Goal: Task Accomplishment & Management: Complete application form

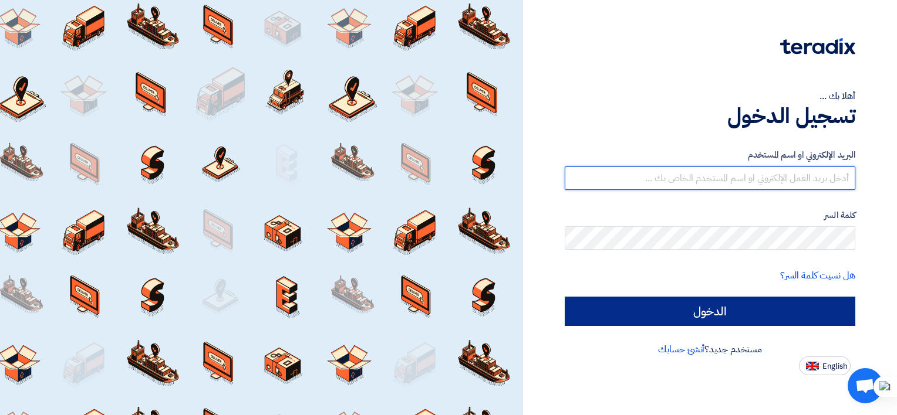
type input "[EMAIL_ADDRESS][DOMAIN_NAME]"
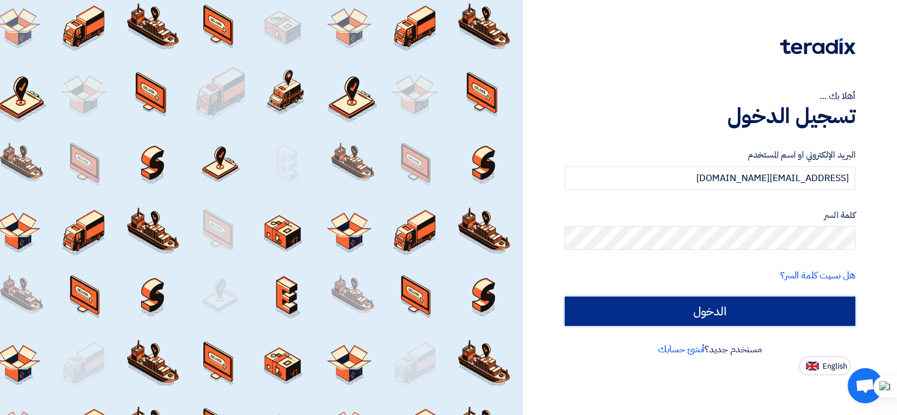
click at [621, 307] on input "الدخول" at bounding box center [710, 311] width 290 height 29
type input "Sign in"
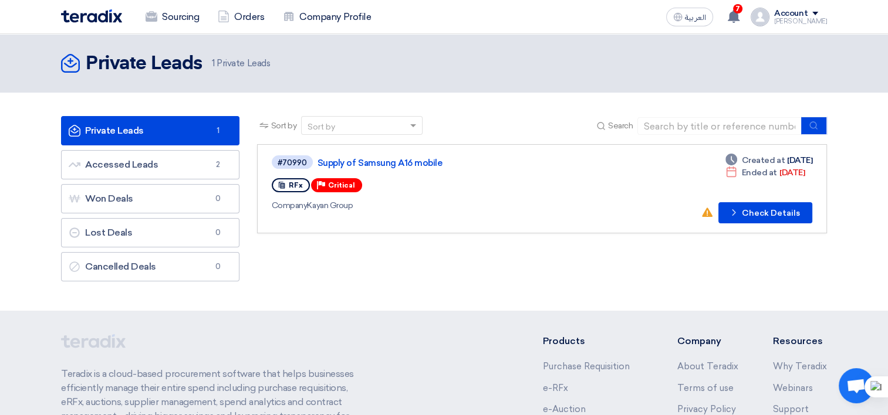
click at [106, 131] on link "Private Leads Private Leads 1" at bounding box center [150, 130] width 178 height 29
click at [735, 209] on icon "Check details" at bounding box center [733, 212] width 11 height 11
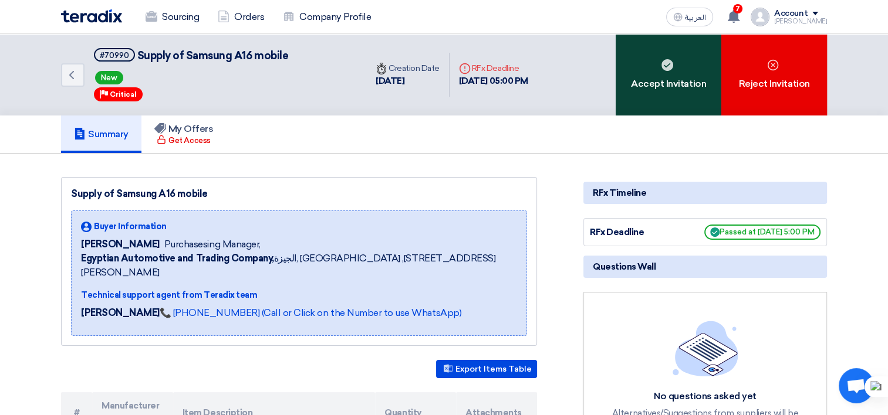
click at [640, 84] on div "Accept Invitation" at bounding box center [669, 75] width 106 height 82
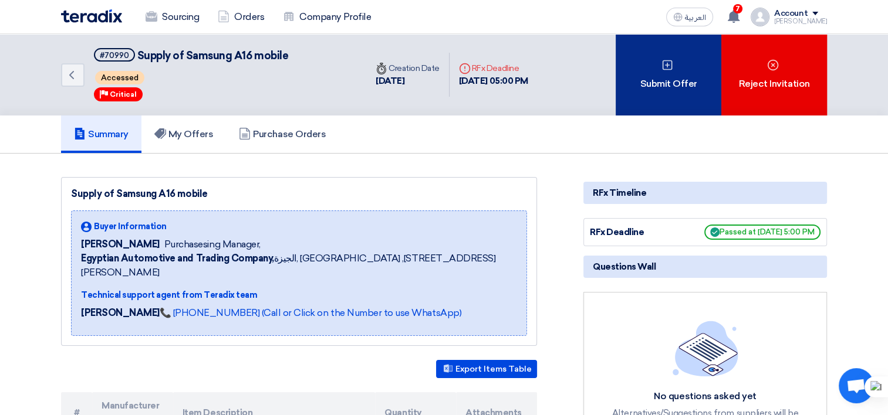
click at [654, 76] on div "Submit Offer" at bounding box center [669, 75] width 106 height 82
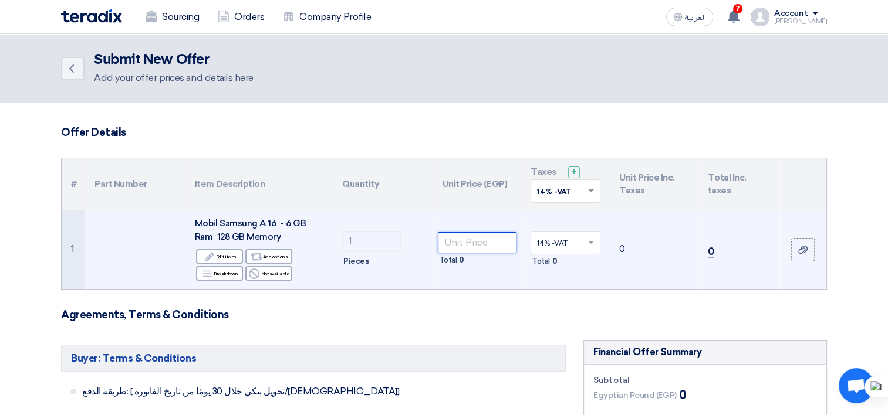
click at [474, 242] on input "number" at bounding box center [477, 242] width 79 height 21
paste input "7667"
type input "7667"
click at [601, 265] on td "14% -VAT × Total 1,073.38" at bounding box center [565, 249] width 89 height 79
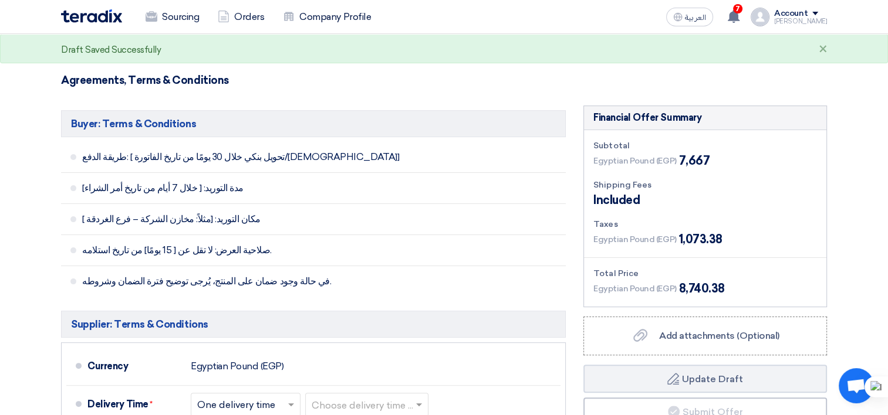
scroll to position [293, 0]
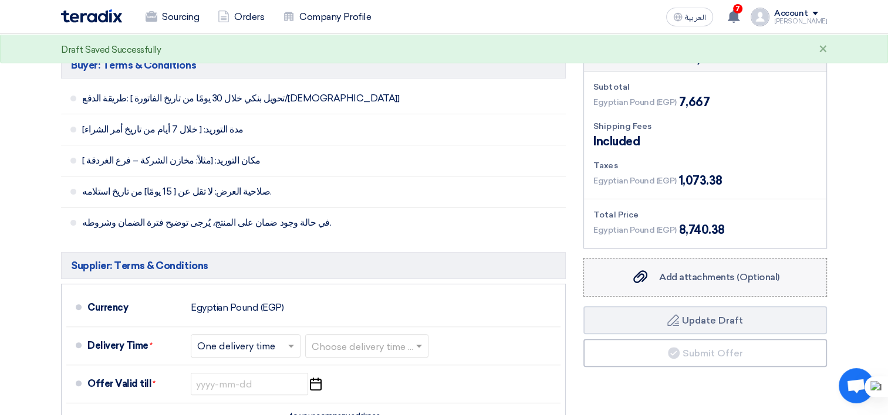
click at [662, 289] on label "Add attachments (Optional) Add attachments (Optional)" at bounding box center [705, 277] width 244 height 39
click at [0, 0] on input "Add attachments (Optional) Add attachments (Optional)" at bounding box center [0, 0] width 0 height 0
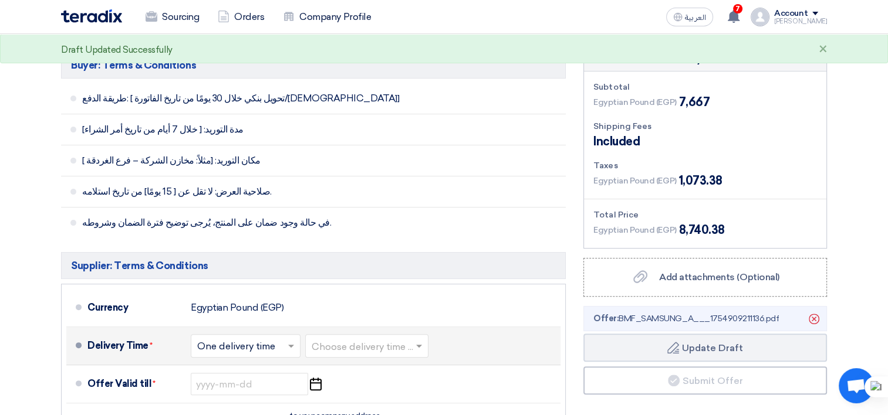
click at [428, 346] on span at bounding box center [420, 346] width 15 height 12
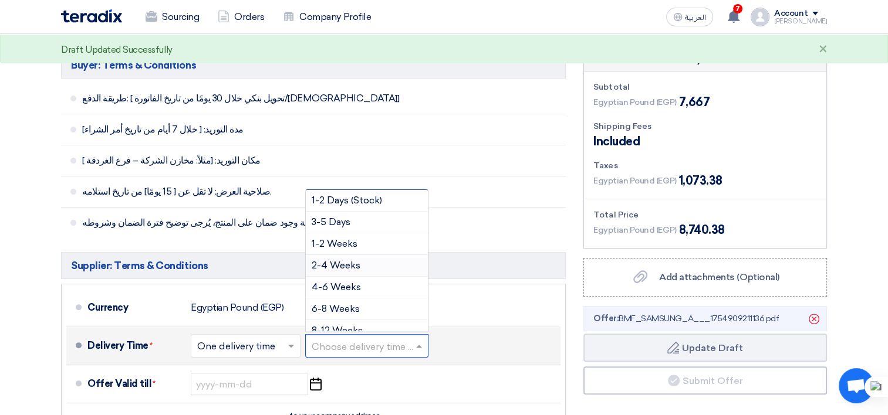
click at [349, 261] on span "2-4 Weeks" at bounding box center [336, 265] width 49 height 11
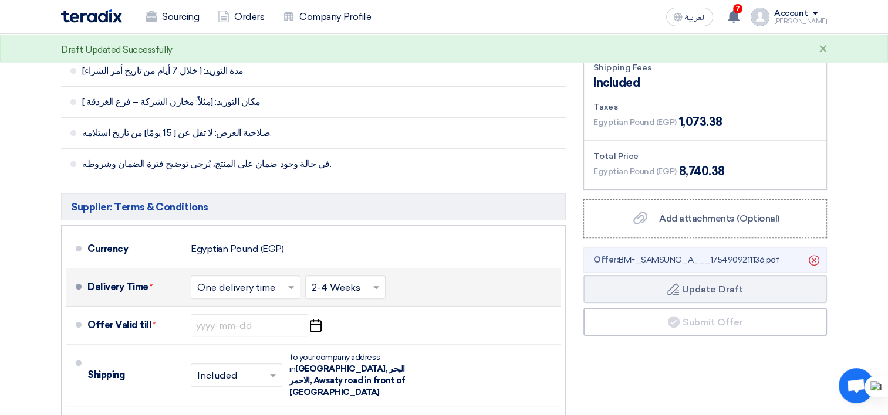
scroll to position [411, 0]
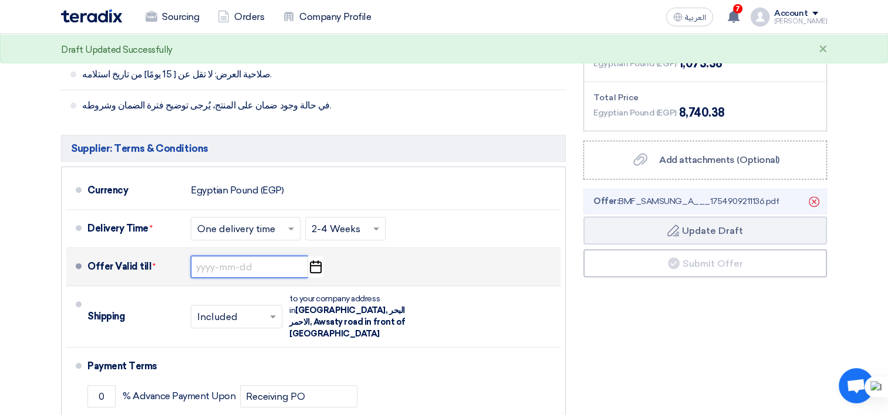
click at [230, 265] on input at bounding box center [249, 267] width 117 height 22
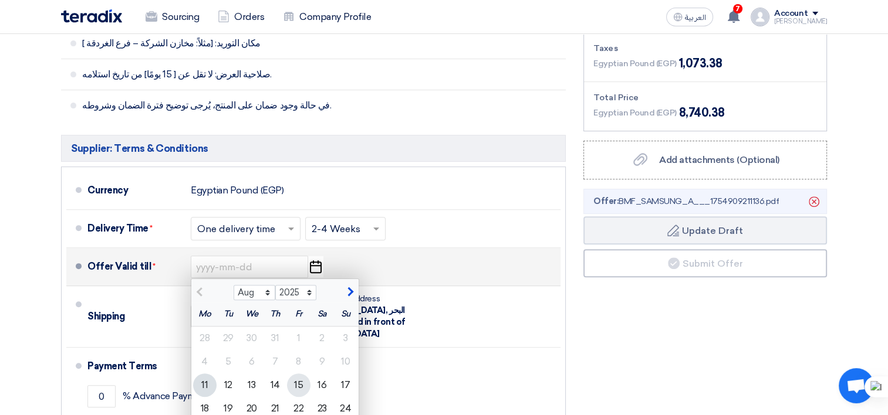
click at [304, 385] on div "15" at bounding box center [298, 385] width 23 height 23
type input "[DATE]"
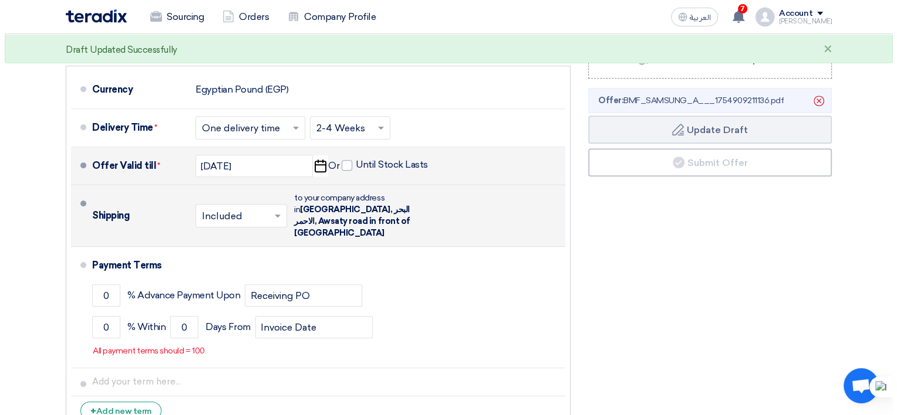
scroll to position [528, 0]
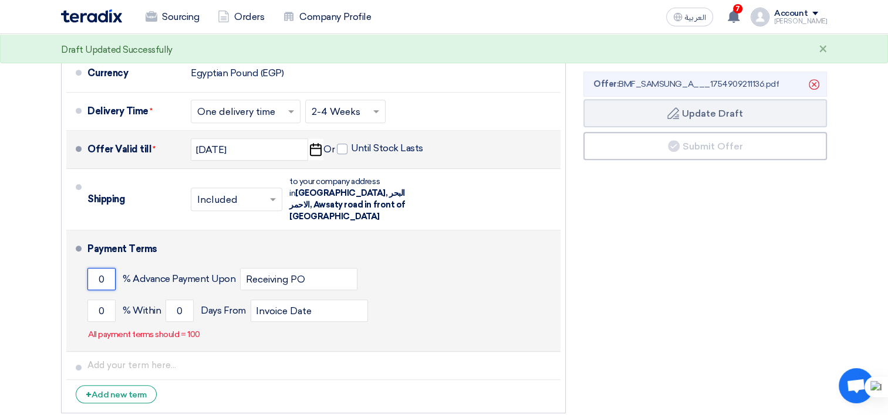
click at [101, 269] on input "0" at bounding box center [101, 279] width 28 height 22
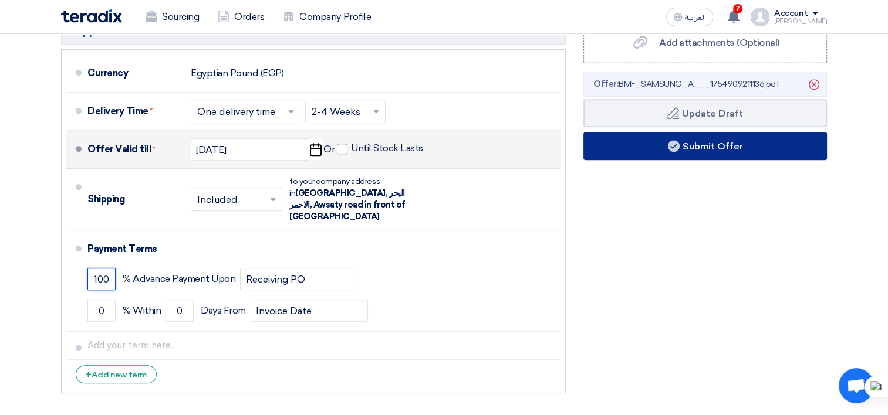
type input "100"
click at [707, 143] on button "Submit Offer" at bounding box center [705, 146] width 244 height 28
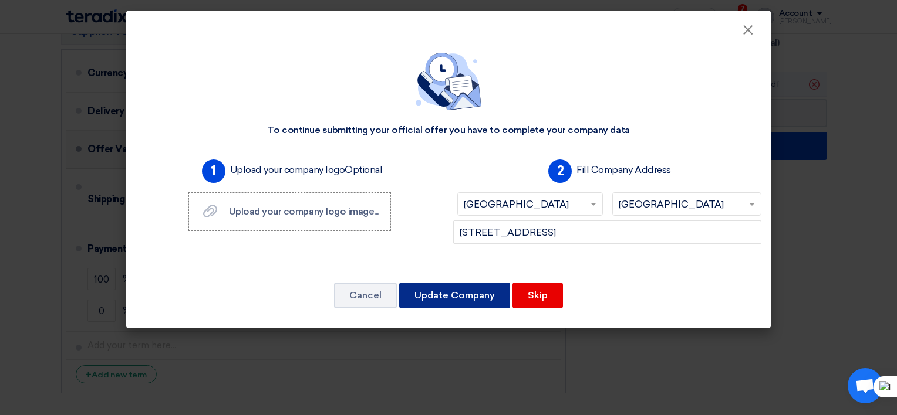
click at [486, 299] on button "Update Company" at bounding box center [454, 296] width 111 height 26
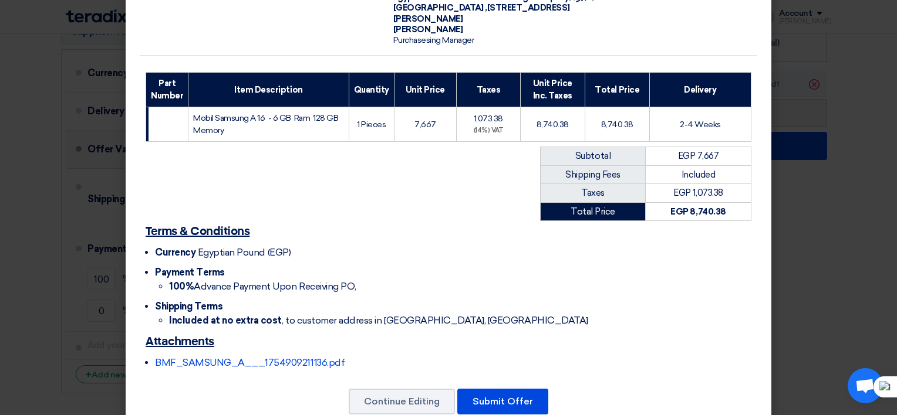
scroll to position [136, 0]
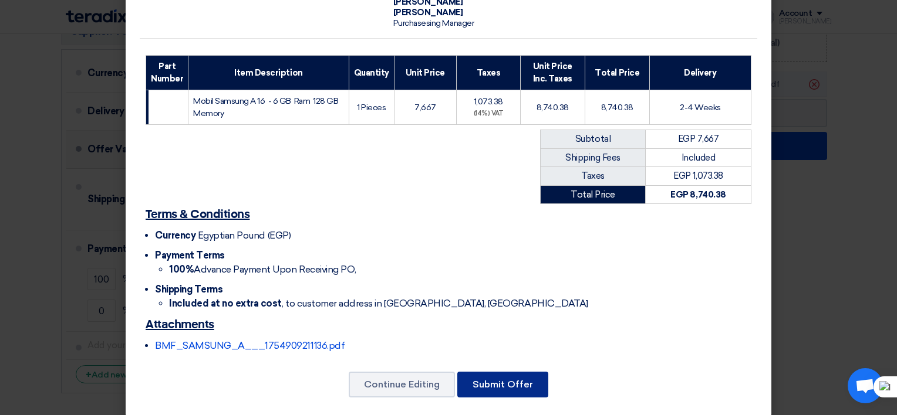
click at [502, 376] on button "Submit Offer" at bounding box center [502, 385] width 91 height 26
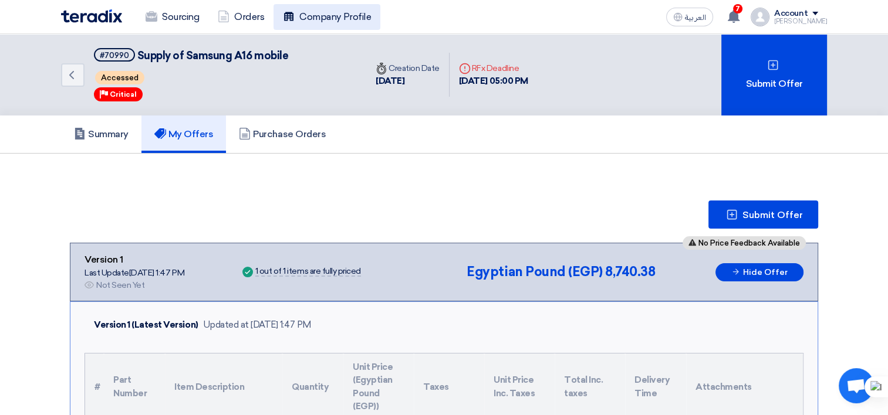
click at [298, 26] on link "Company Profile" at bounding box center [326, 17] width 107 height 26
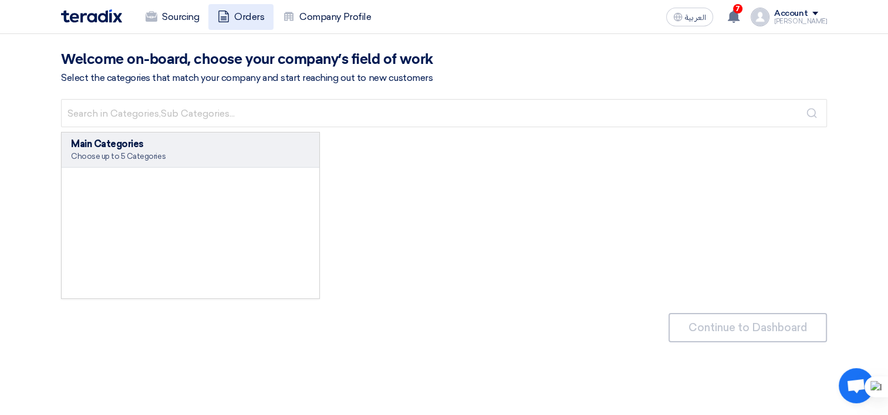
click at [254, 25] on link "Orders" at bounding box center [240, 17] width 65 height 26
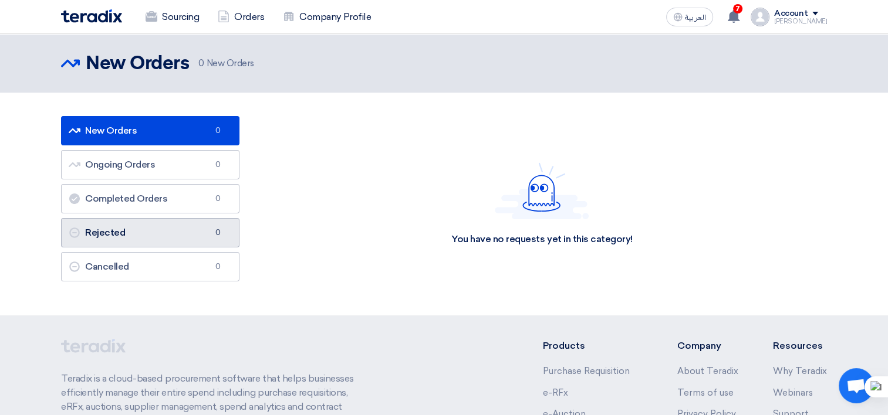
click at [190, 232] on link "Rejected Rejected 0" at bounding box center [150, 232] width 178 height 29
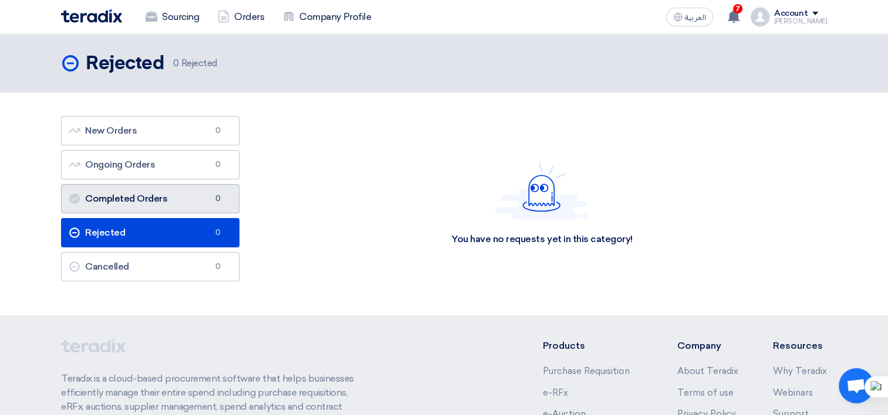
click at [177, 202] on link "Completed Orders Completed Orders 0" at bounding box center [150, 198] width 178 height 29
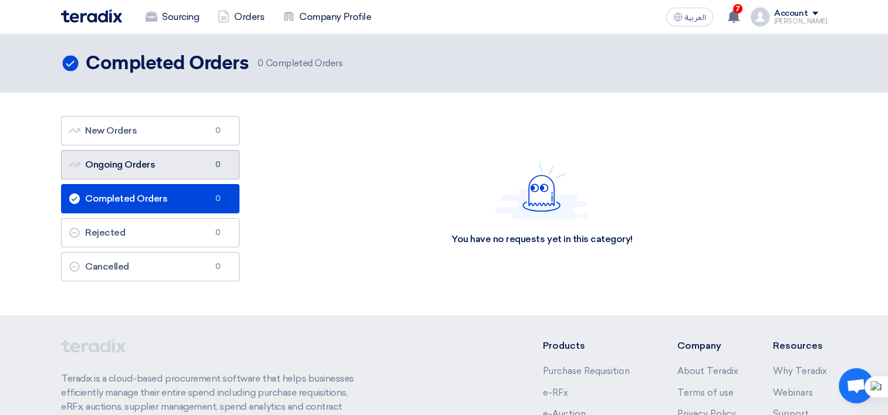
click at [171, 175] on link "Ongoing Orders Ongoing Orders 0" at bounding box center [150, 164] width 178 height 29
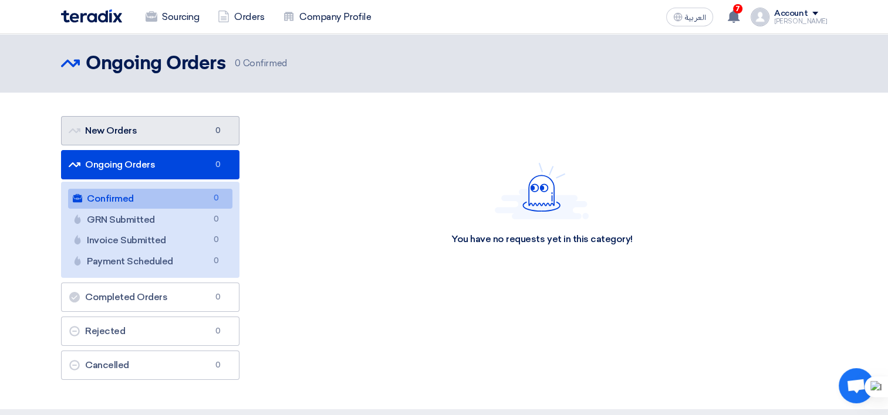
click at [174, 133] on link "New Orders New Orders 0" at bounding box center [150, 130] width 178 height 29
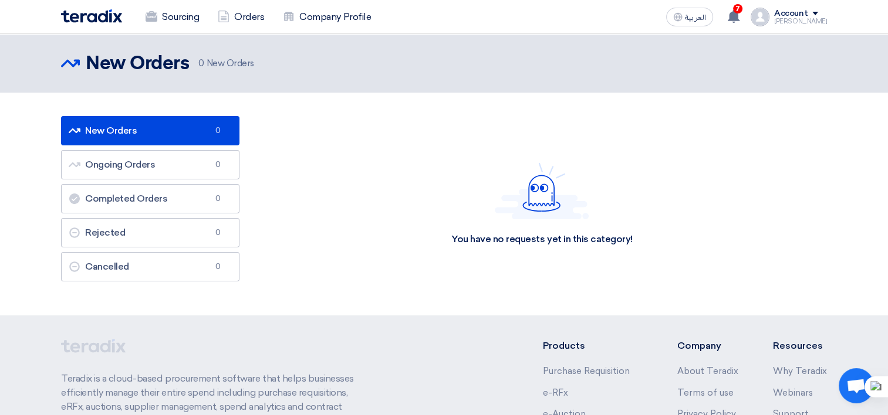
click at [299, 118] on div "You have no requests yet in this category!" at bounding box center [542, 204] width 570 height 176
click at [160, 73] on h2 "New Orders" at bounding box center [137, 63] width 103 height 23
click at [232, 15] on link "Orders" at bounding box center [240, 17] width 65 height 26
click at [739, 14] on use at bounding box center [734, 16] width 12 height 13
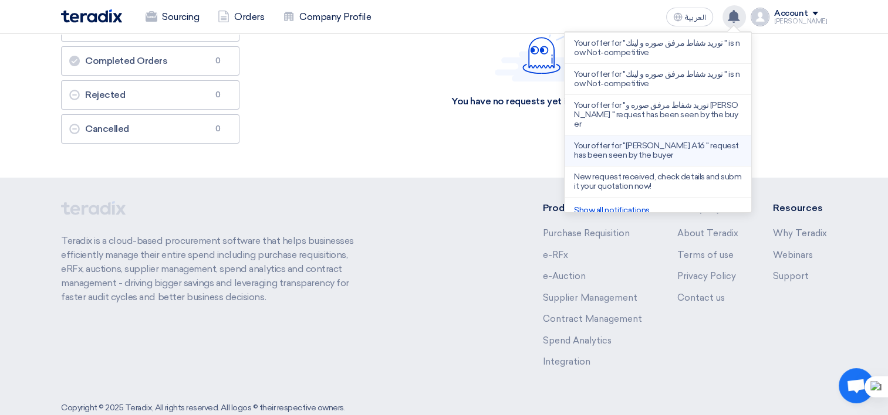
scroll to position [165, 0]
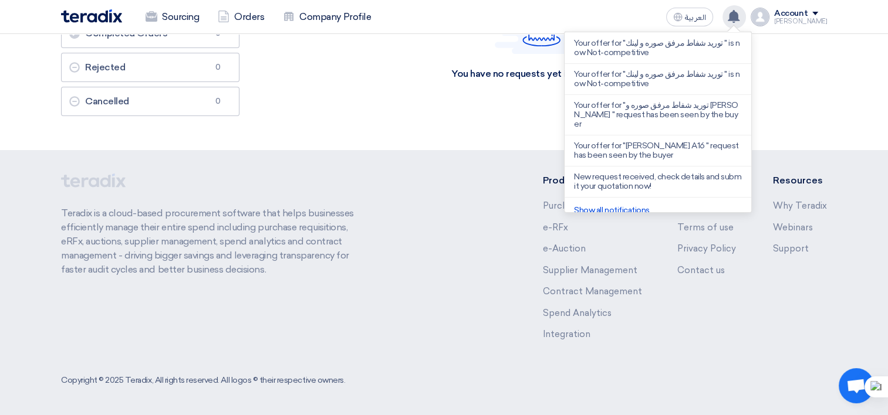
click at [740, 18] on icon at bounding box center [733, 16] width 13 height 13
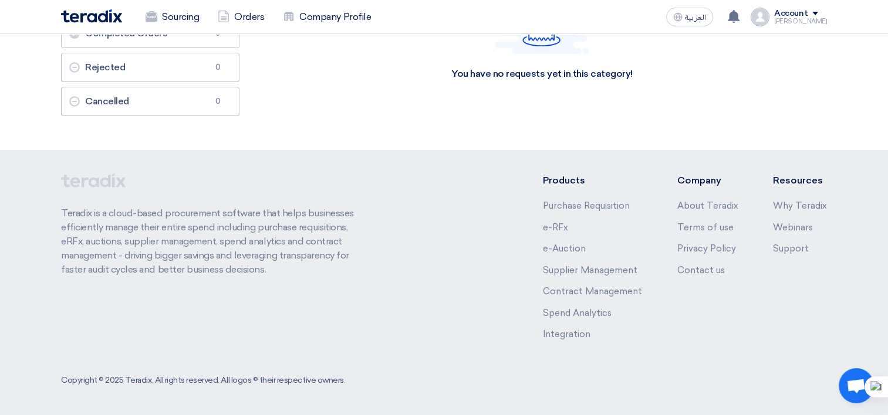
click at [810, 124] on div "You have no requests yet in this category!" at bounding box center [542, 39] width 570 height 176
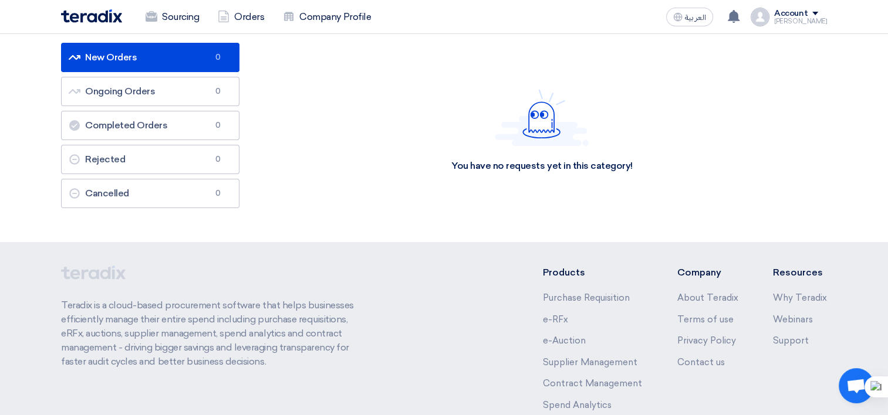
scroll to position [0, 0]
